Goal: Transaction & Acquisition: Download file/media

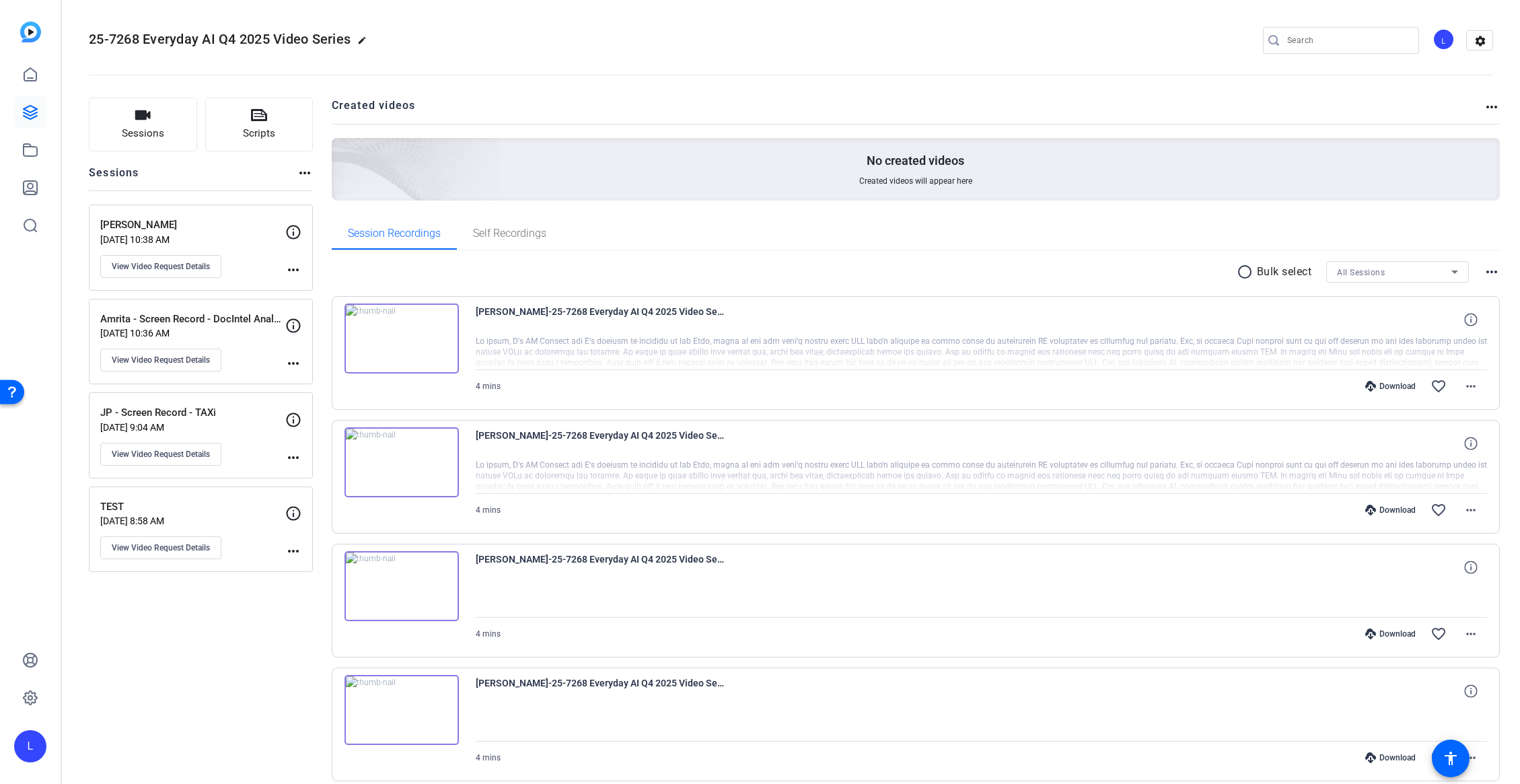
scroll to position [800, 0]
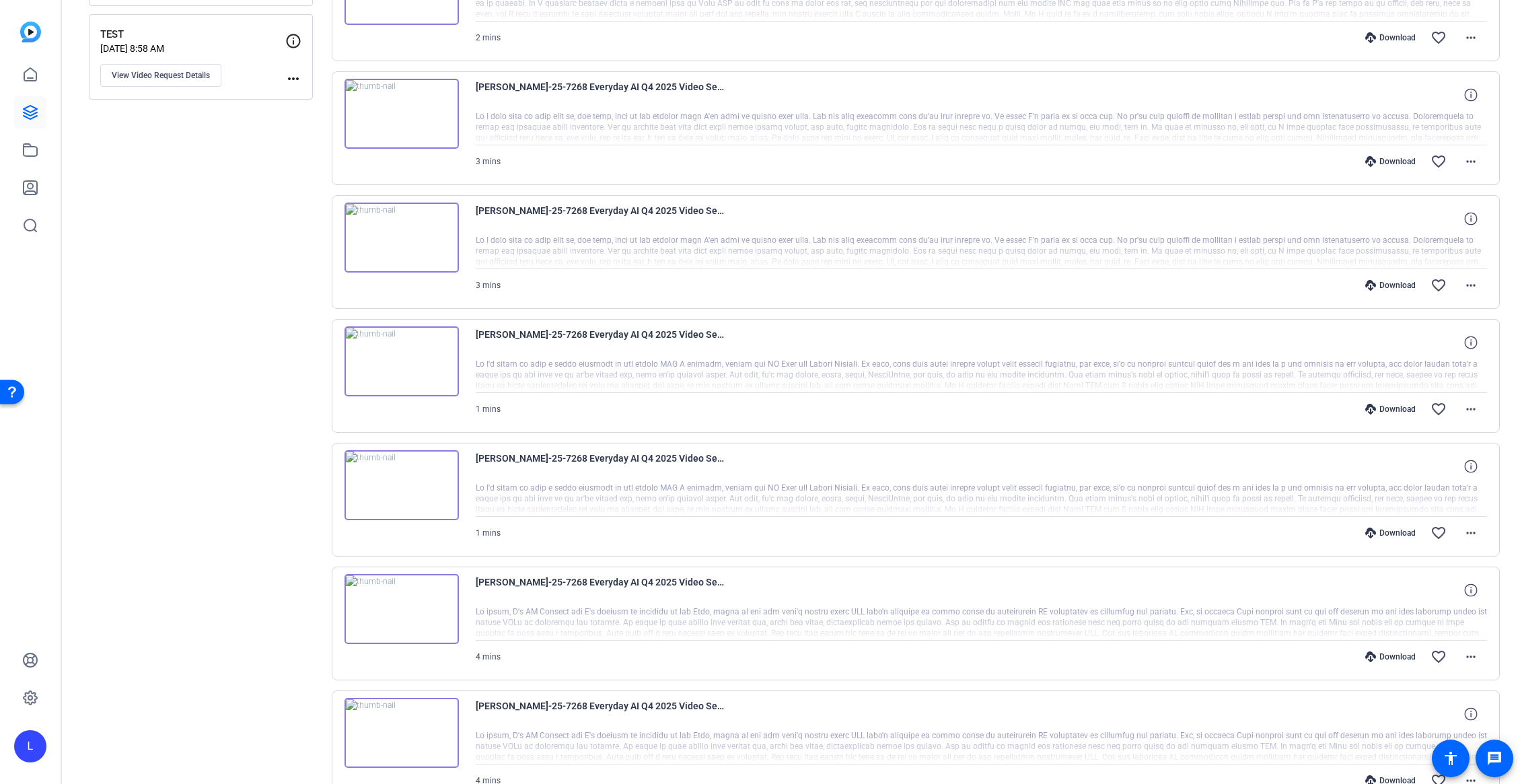
scroll to position [473, 0]
click at [1463, 531] on mat-icon "more_horiz" at bounding box center [1471, 532] width 16 height 16
click at [1438, 590] on span "Download MP4" at bounding box center [1428, 594] width 81 height 16
click at [1466, 404] on mat-icon "more_horiz" at bounding box center [1471, 408] width 16 height 16
click at [1445, 468] on span "Download MP4" at bounding box center [1428, 470] width 81 height 16
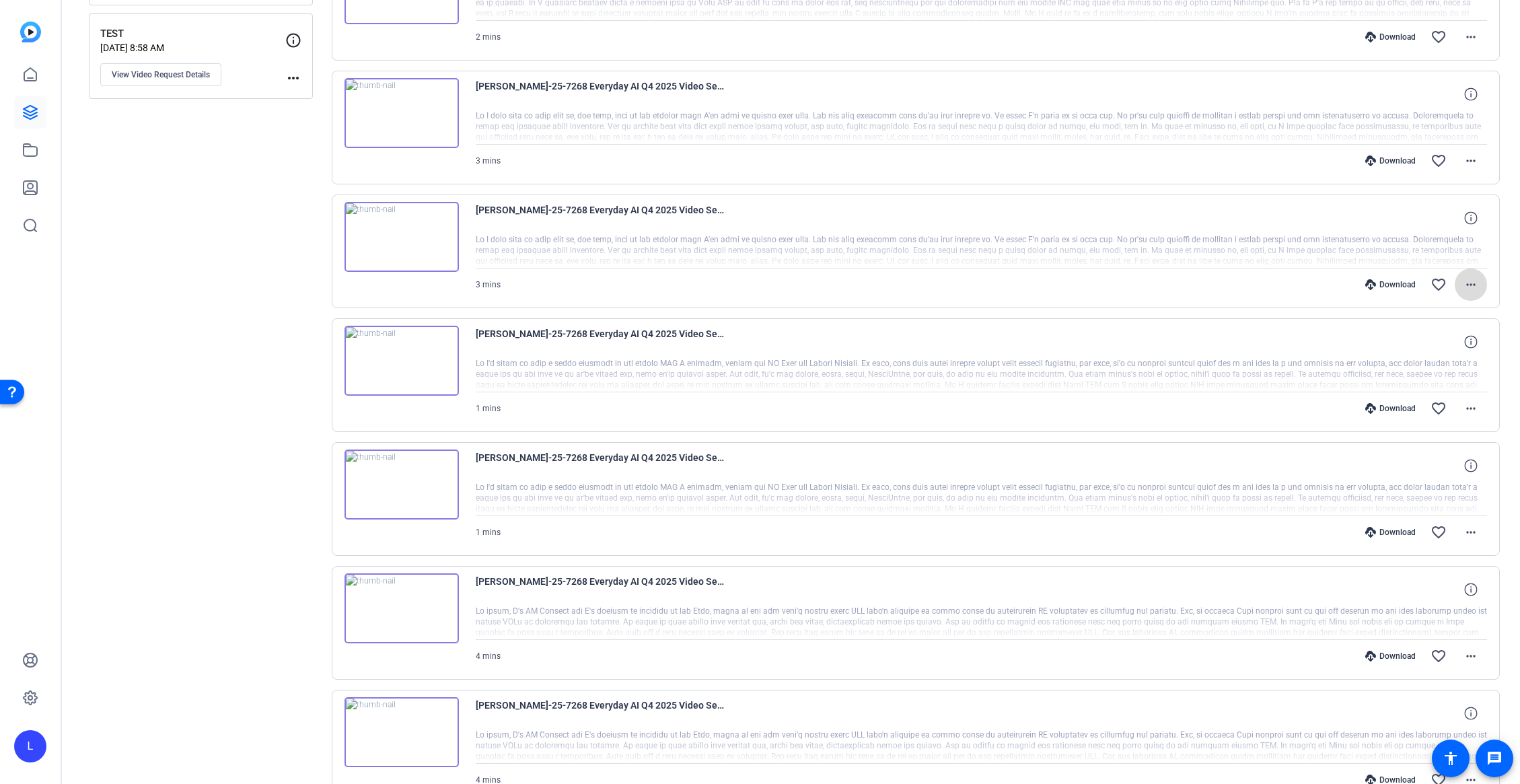
click at [1471, 281] on mat-icon "more_horiz" at bounding box center [1471, 285] width 16 height 16
click at [1441, 342] on span "Download MP4" at bounding box center [1428, 347] width 81 height 16
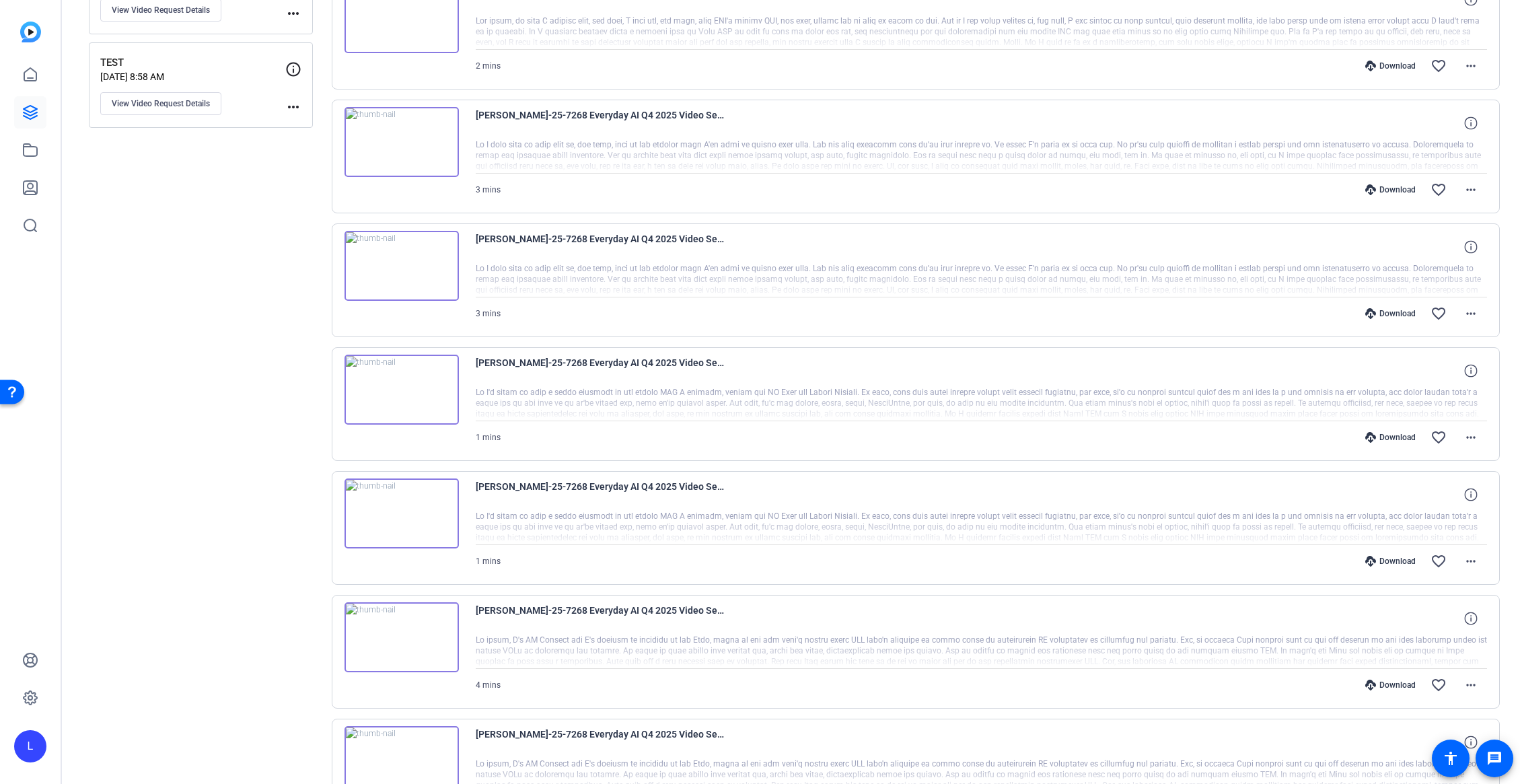
scroll to position [433, 0]
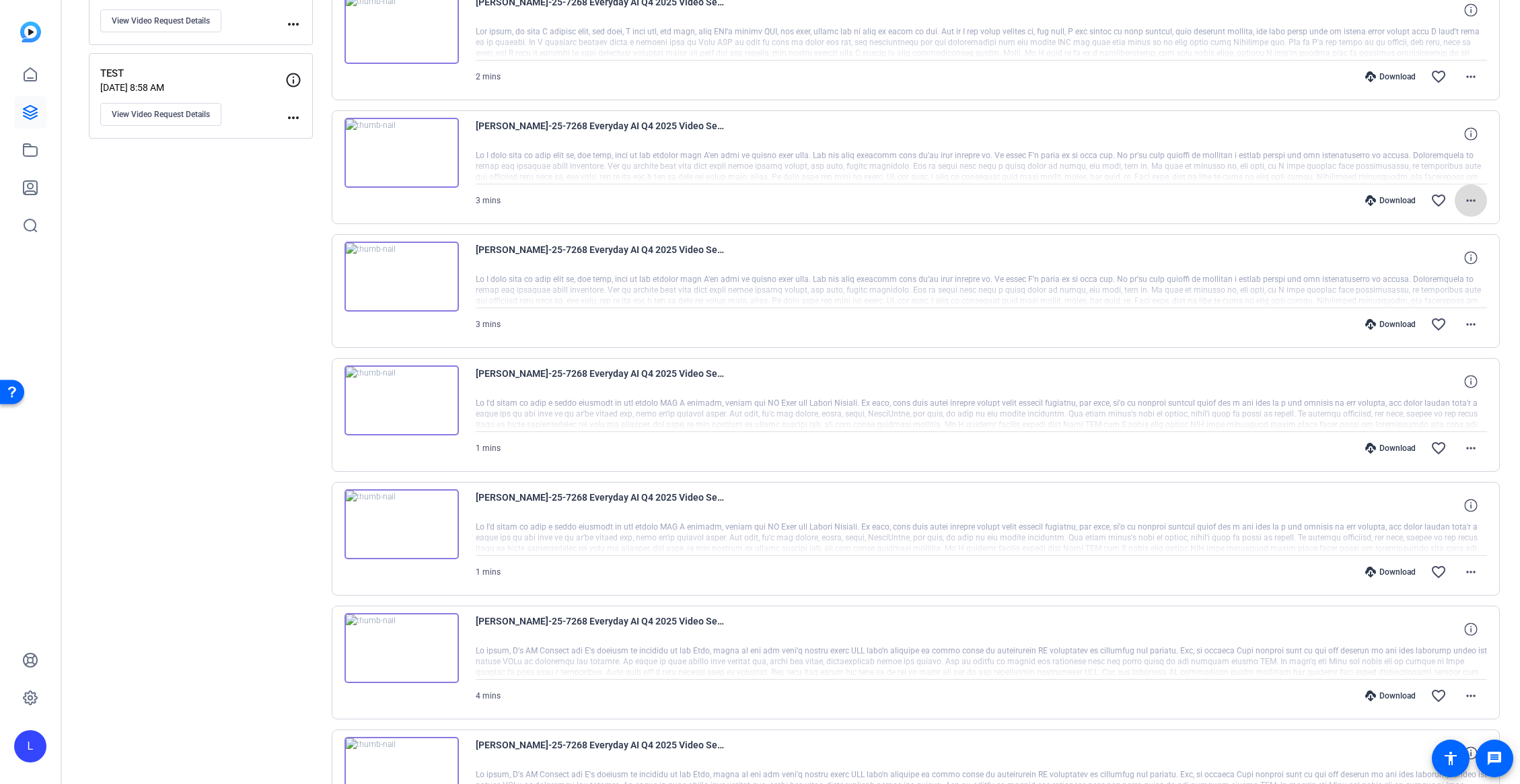
click at [1472, 194] on span at bounding box center [1471, 200] width 32 height 32
click at [1437, 262] on span "Download MP4" at bounding box center [1428, 262] width 81 height 16
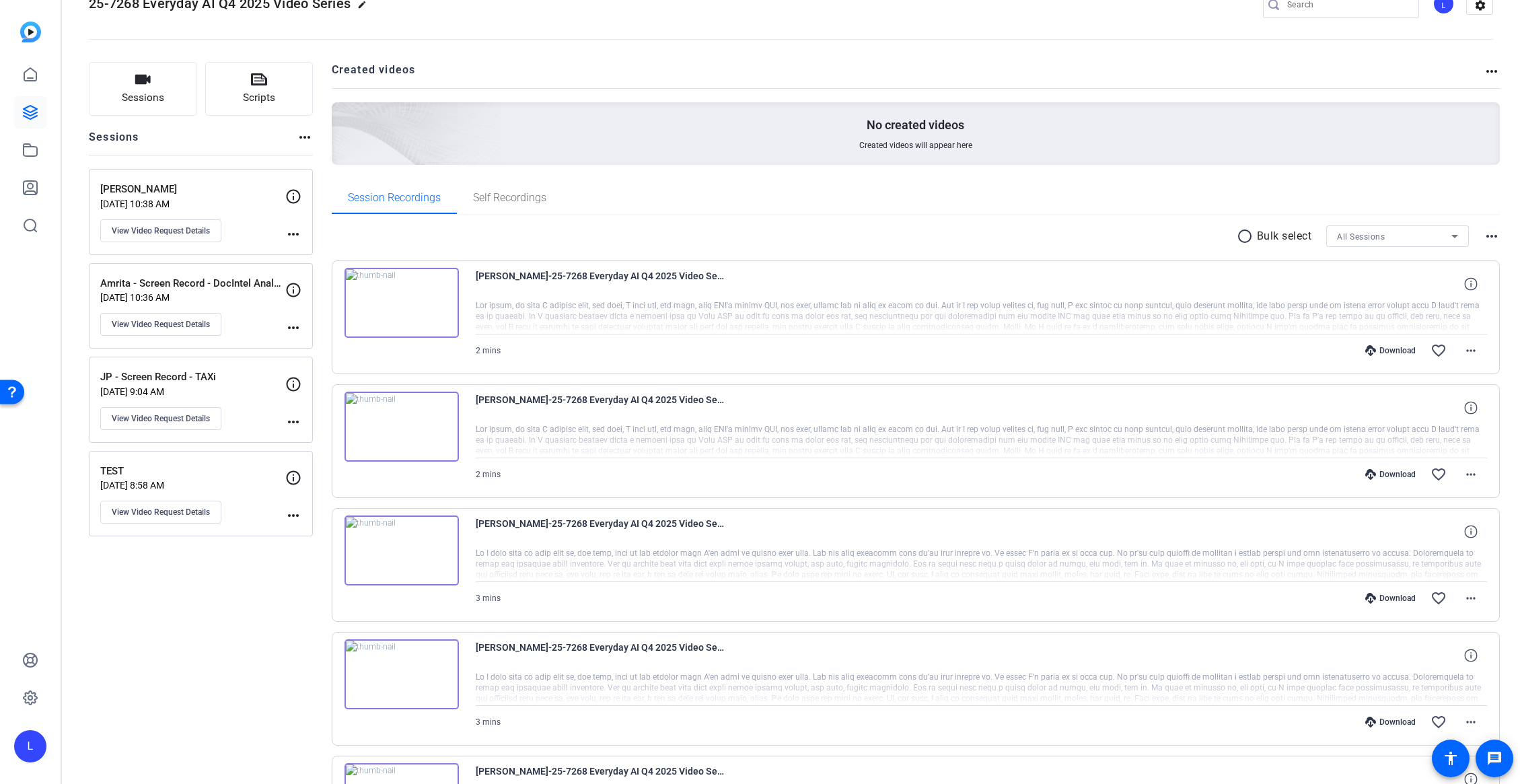
scroll to position [32, 0]
click at [1463, 475] on mat-icon "more_horiz" at bounding box center [1471, 478] width 16 height 16
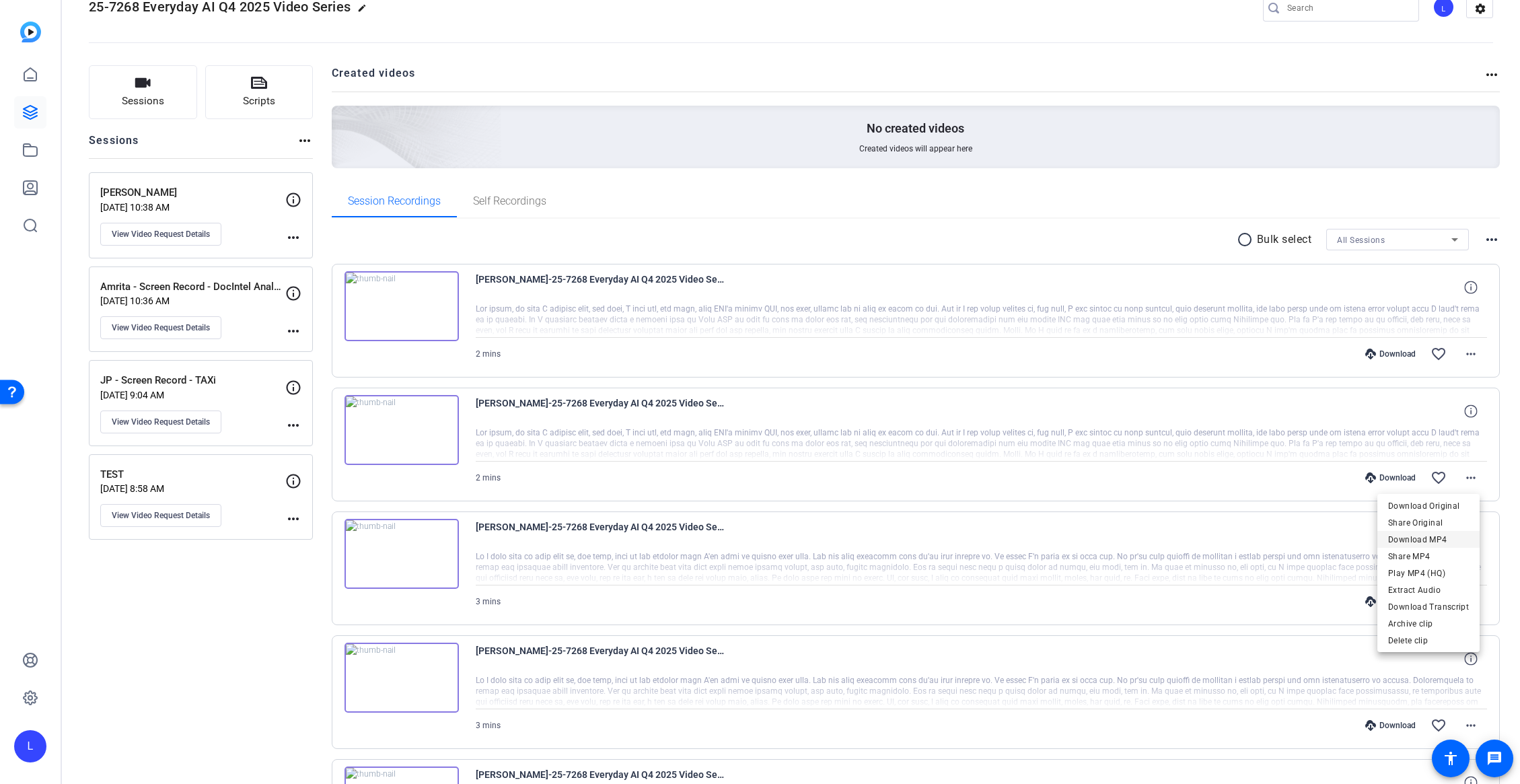
click at [1433, 540] on span "Download MP4" at bounding box center [1428, 539] width 81 height 16
click at [1463, 358] on mat-icon "more_horiz" at bounding box center [1471, 354] width 16 height 16
click at [1431, 411] on span "Download MP4" at bounding box center [1428, 415] width 81 height 16
